Goal: Use online tool/utility: Utilize a website feature to perform a specific function

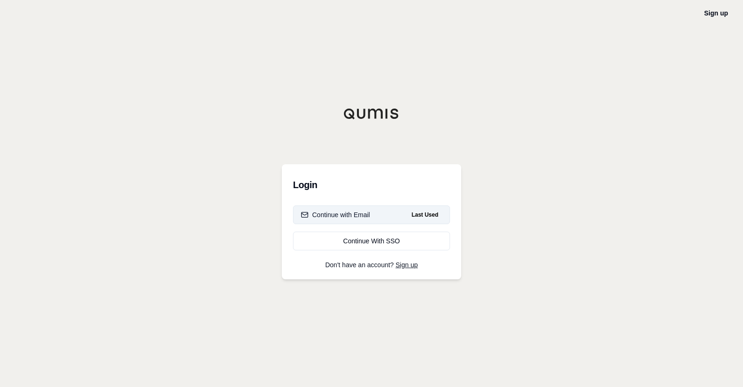
click at [370, 209] on button "Continue with Email Last Used" at bounding box center [371, 214] width 157 height 19
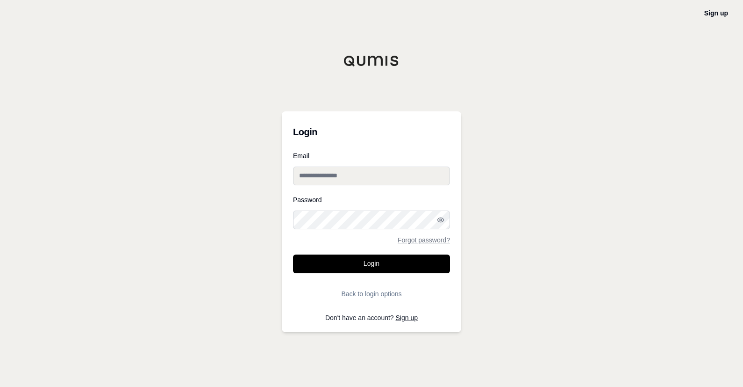
click at [392, 179] on input "Email" at bounding box center [371, 175] width 157 height 19
type input "**********"
click at [293, 254] on button "Login" at bounding box center [371, 263] width 157 height 19
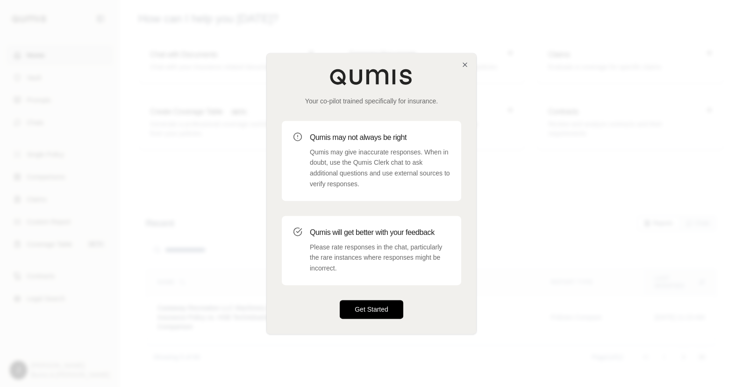
click at [386, 304] on button "Get Started" at bounding box center [372, 309] width 64 height 19
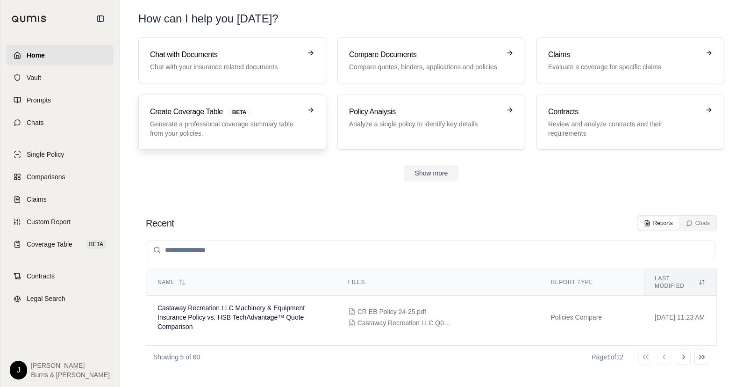
click at [253, 106] on h3 "Create Coverage Table BETA" at bounding box center [226, 111] width 152 height 11
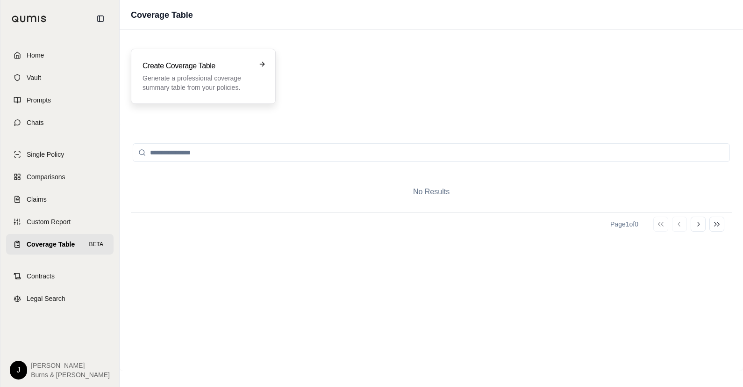
click at [220, 68] on h3 "Create Coverage Table" at bounding box center [197, 65] width 108 height 11
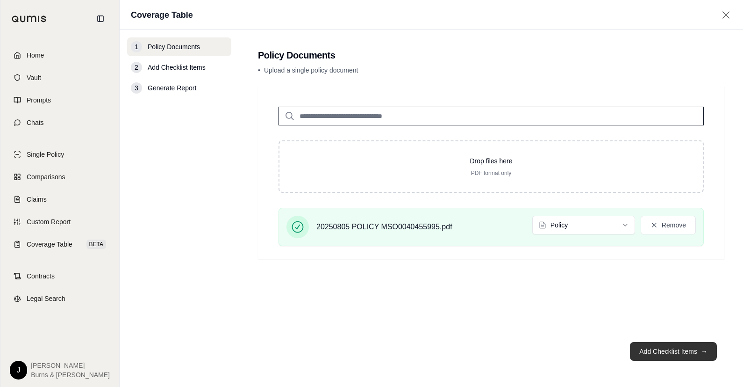
click at [678, 354] on button "Add Checklist Items →" at bounding box center [673, 351] width 87 height 19
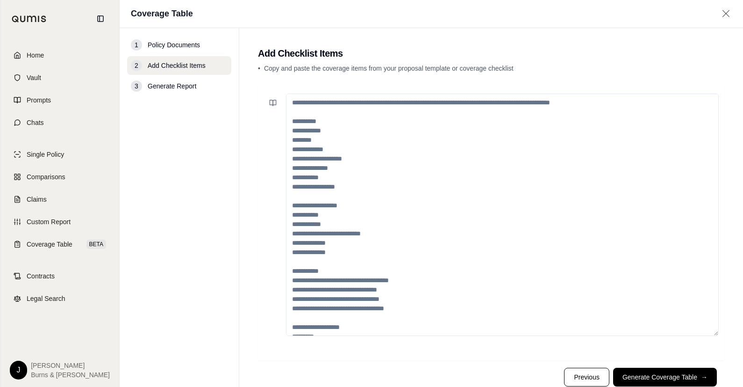
click at [397, 117] on textarea at bounding box center [502, 215] width 433 height 242
drag, startPoint x: 338, startPoint y: 130, endPoint x: 337, endPoint y: 199, distance: 69.2
click at [337, 199] on textarea at bounding box center [502, 215] width 433 height 242
drag, startPoint x: 360, startPoint y: 167, endPoint x: 319, endPoint y: 163, distance: 41.4
click at [319, 163] on textarea at bounding box center [498, 215] width 424 height 242
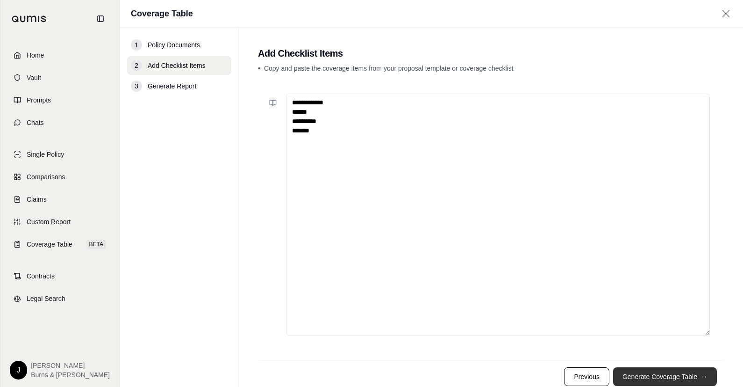
type textarea "**********"
click at [660, 374] on button "Generate Coverage Table →" at bounding box center [665, 376] width 104 height 19
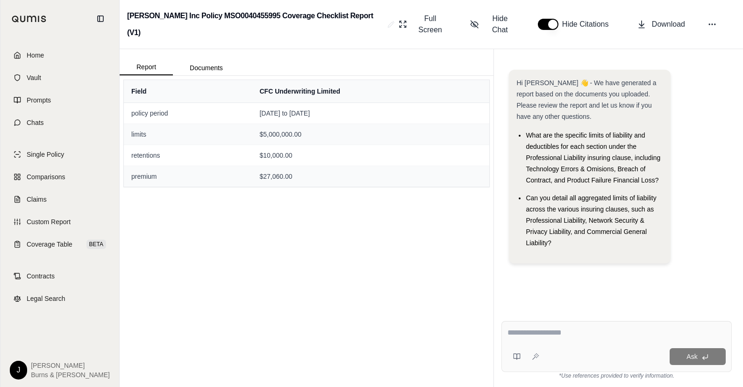
click at [408, 185] on div "Field CFC Underwriting Limited policy period [DATE] to [DATE] limits $5,000,000…" at bounding box center [307, 231] width 374 height 311
click at [39, 55] on span "Home" at bounding box center [35, 55] width 17 height 9
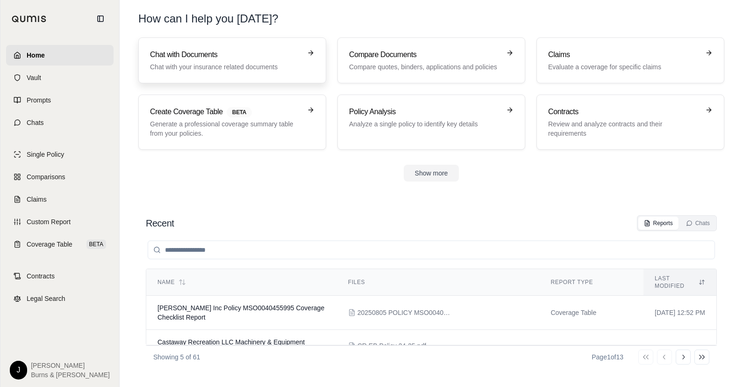
click at [216, 71] on p "Chat with your insurance related documents" at bounding box center [226, 66] width 152 height 9
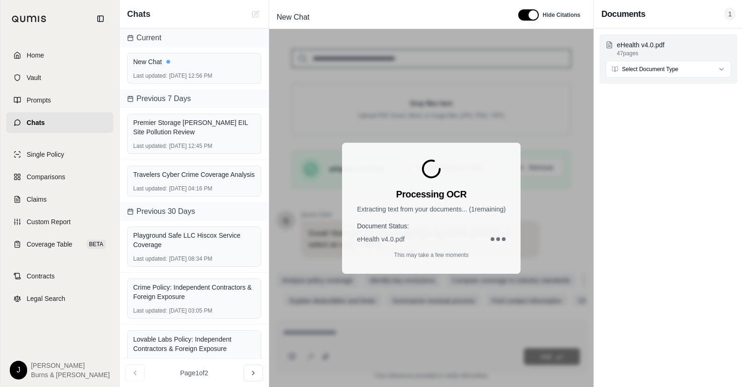
click at [638, 69] on html "Home Vault Prompts Chats Single Policy Comparisons Claims Custom Report Coverag…" at bounding box center [371, 193] width 743 height 387
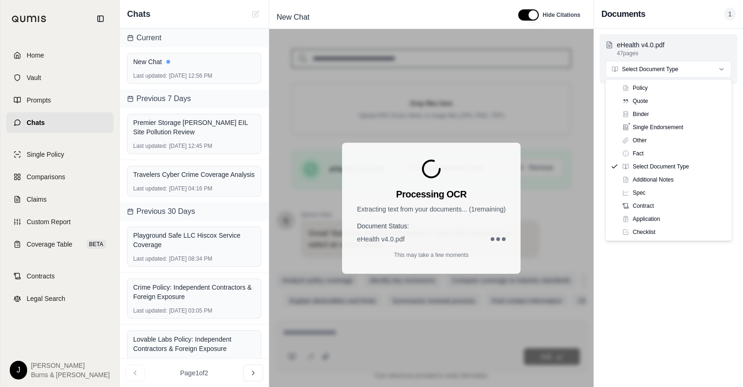
click at [639, 69] on html "Home Vault Prompts Chats Single Policy Comparisons Claims Custom Report Coverag…" at bounding box center [371, 193] width 743 height 387
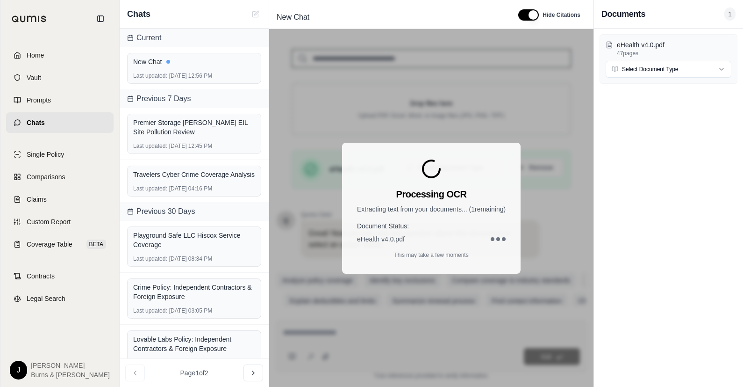
click at [638, 103] on div "eHealth v4.0.pdf 47 pages Select Document Type" at bounding box center [668, 208] width 149 height 358
click at [295, 47] on div "Processing OCR Extracting text from your documents... ( 1 remaining) Document S…" at bounding box center [431, 208] width 325 height 358
click at [646, 63] on html "Home Vault Prompts Chats Single Policy Comparisons Claims Custom Report Coverag…" at bounding box center [371, 193] width 743 height 387
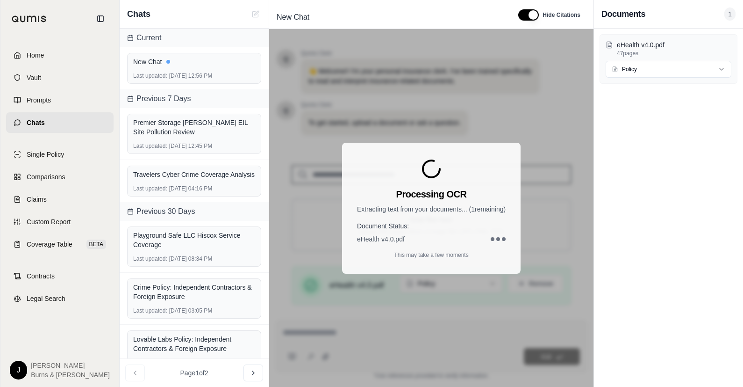
scroll to position [136, 0]
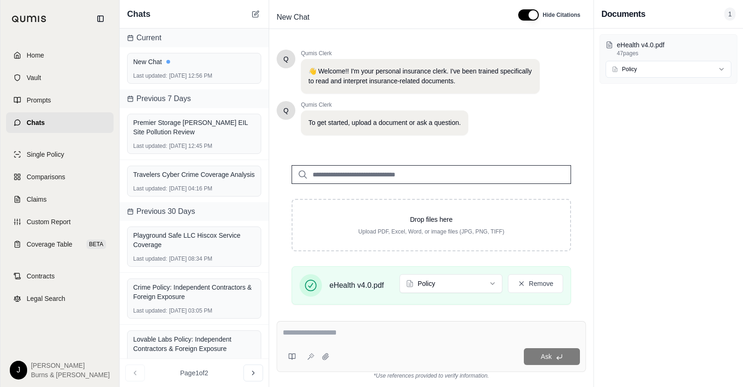
click at [447, 327] on textarea at bounding box center [431, 332] width 297 height 11
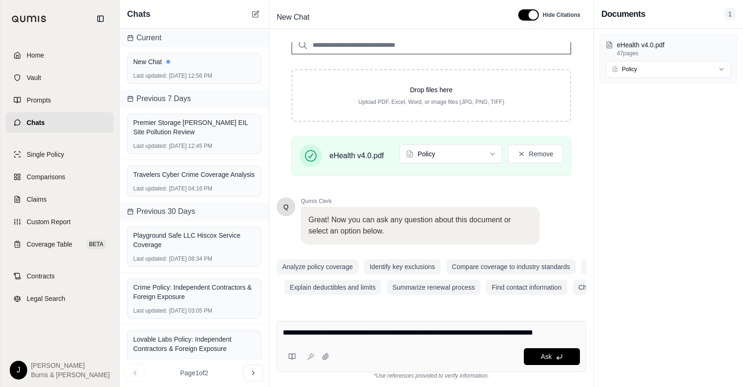
type textarea "**********"
click at [549, 356] on span "Ask" at bounding box center [546, 356] width 11 height 7
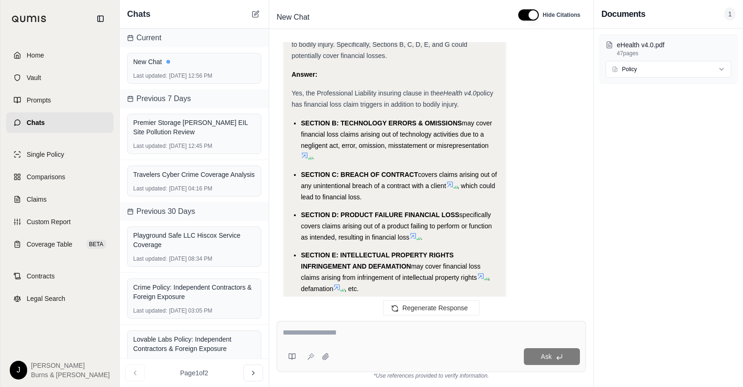
scroll to position [1083, 0]
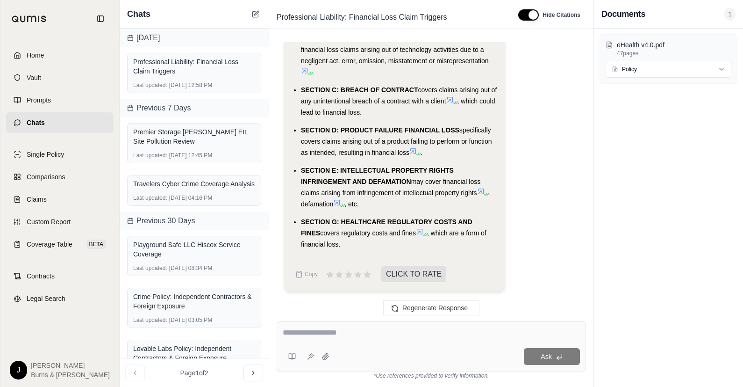
type textarea "*"
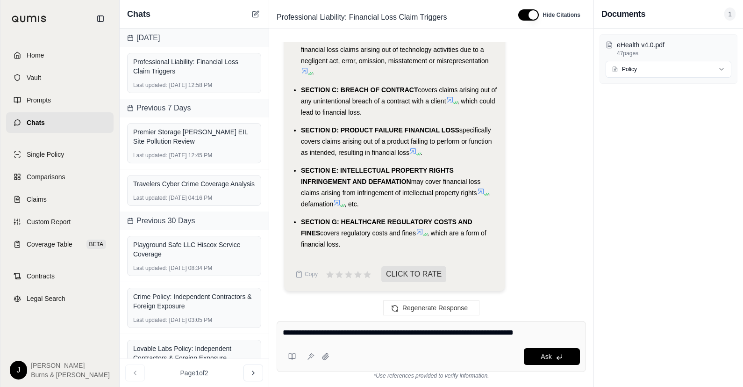
type textarea "**********"
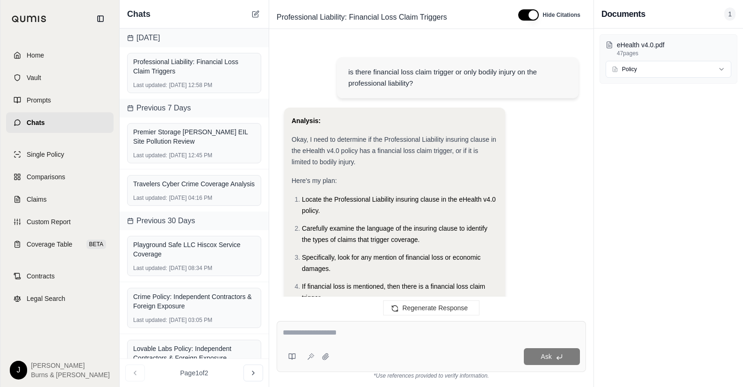
scroll to position [2086, 0]
